Goal: Learn about a topic

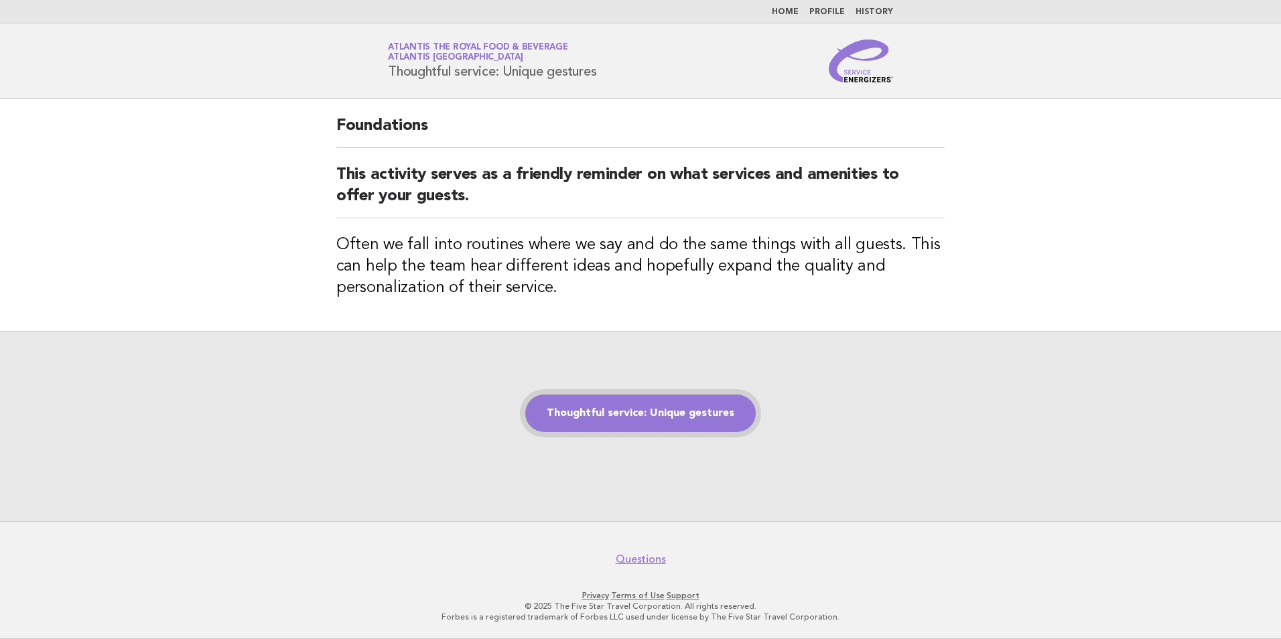
click at [646, 410] on link "Thoughtful service: Unique gestures" at bounding box center [640, 414] width 230 height 38
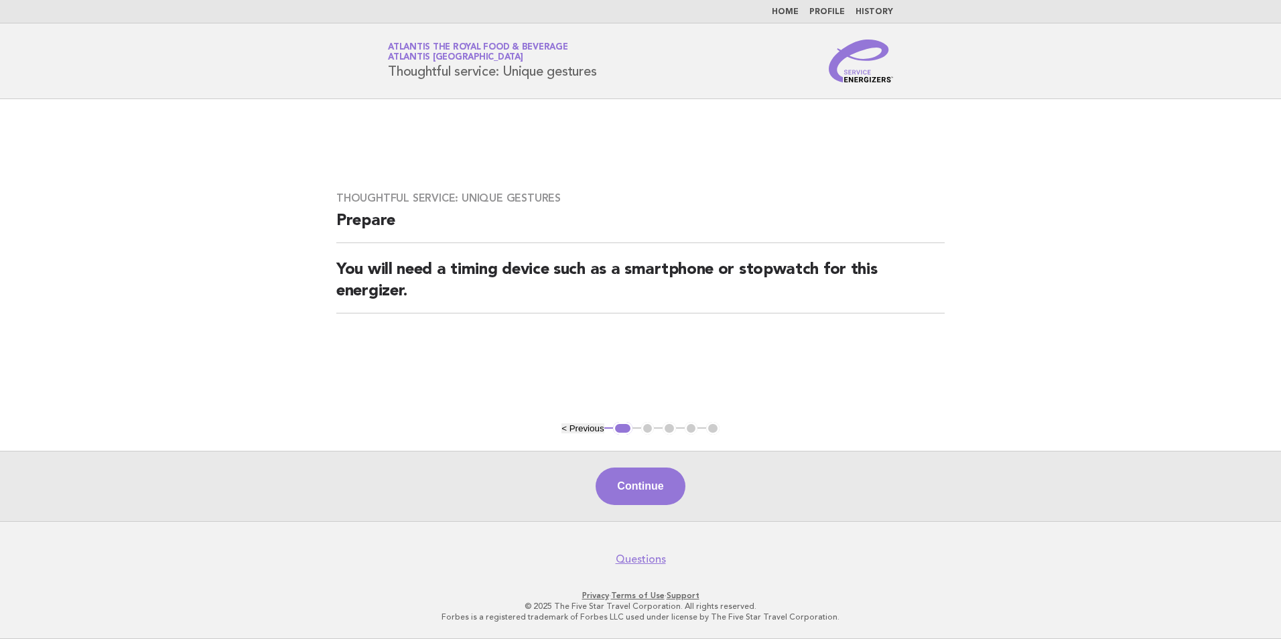
drag, startPoint x: 624, startPoint y: 490, endPoint x: 622, endPoint y: 502, distance: 11.5
click at [623, 502] on button "Continue" at bounding box center [639, 487] width 89 height 38
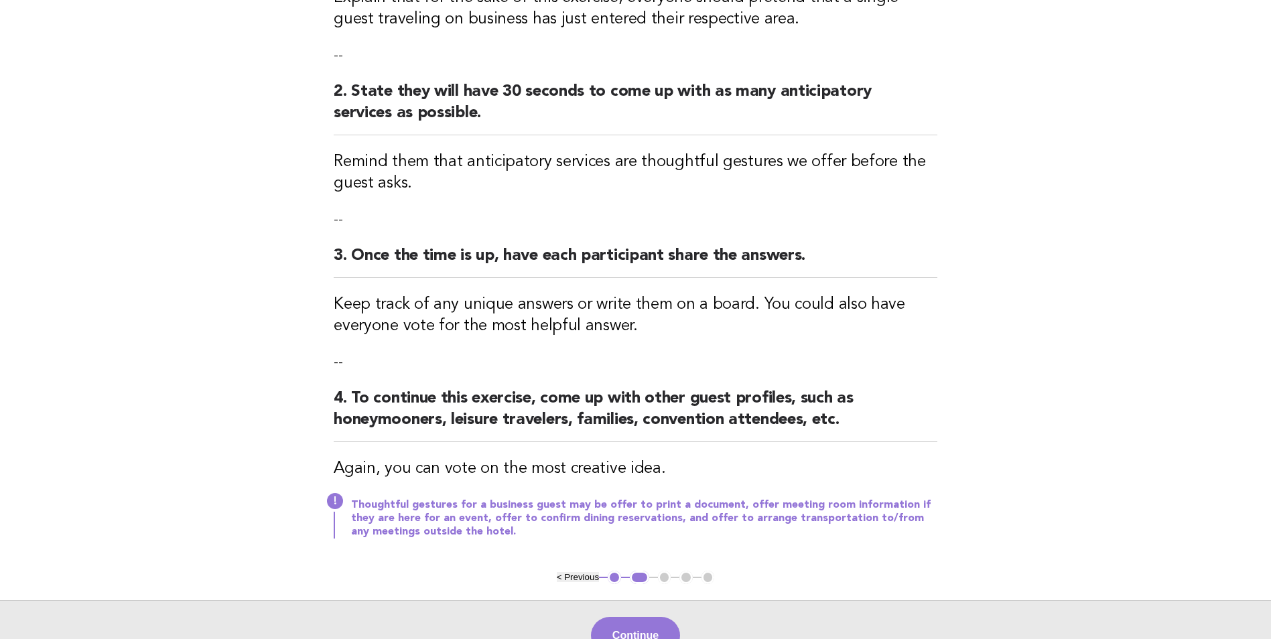
scroll to position [268, 0]
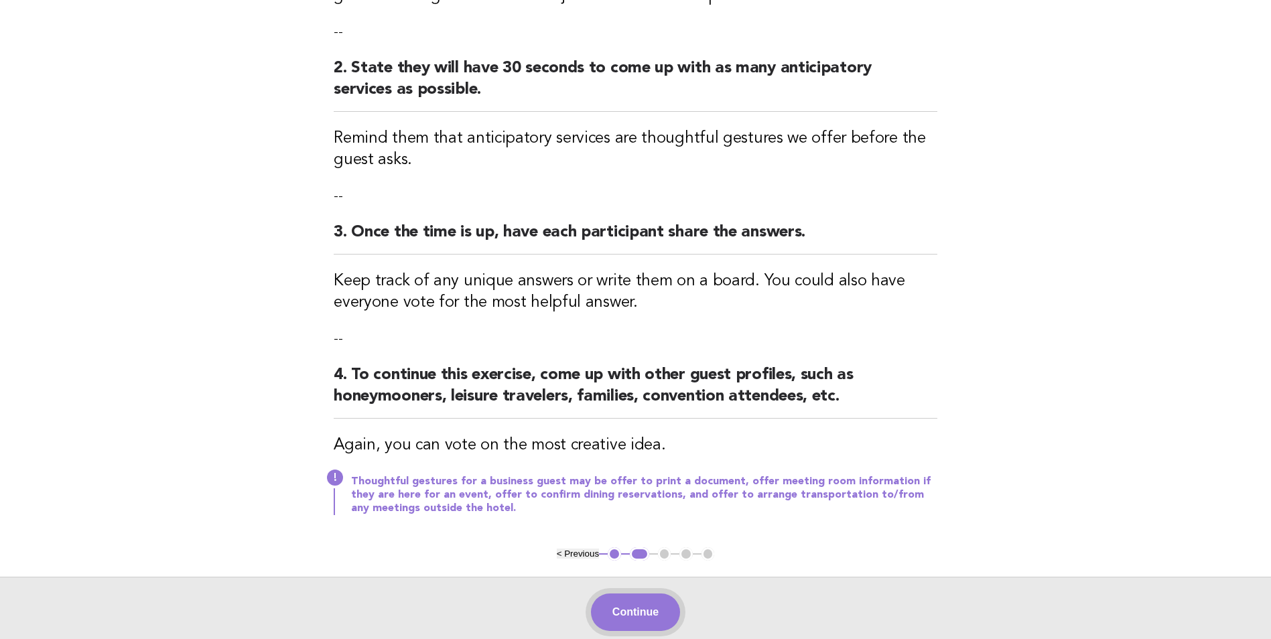
click at [650, 607] on button "Continue" at bounding box center [635, 612] width 89 height 38
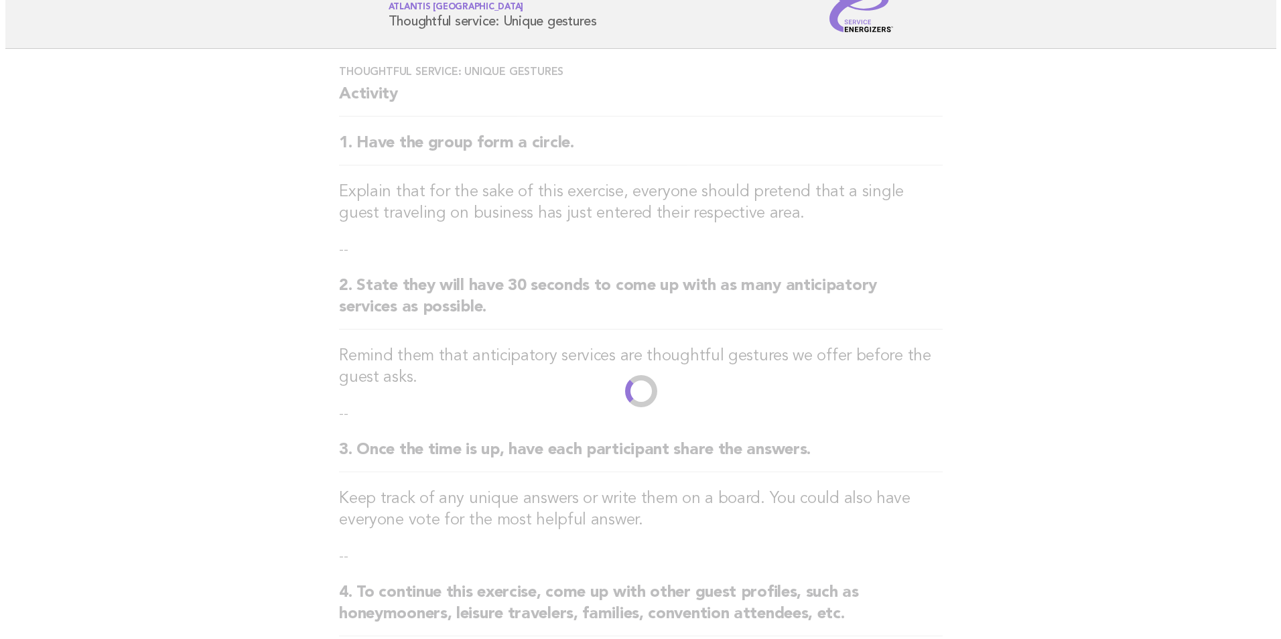
scroll to position [0, 0]
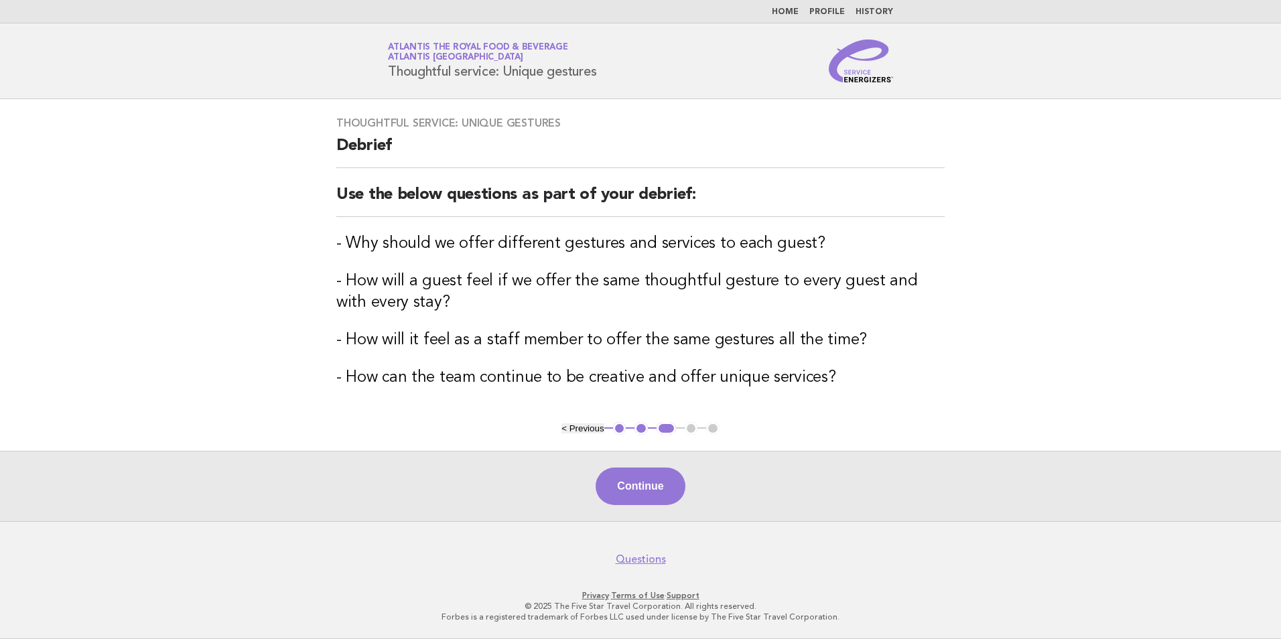
click at [690, 490] on div "Continue" at bounding box center [640, 486] width 1281 height 70
click at [644, 477] on button "Continue" at bounding box center [639, 487] width 89 height 38
